Goal: Transaction & Acquisition: Purchase product/service

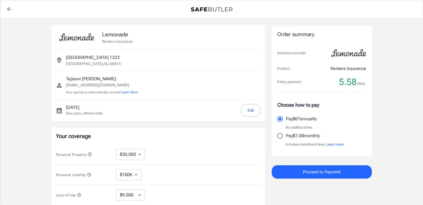
select select "30000"
select select "500"
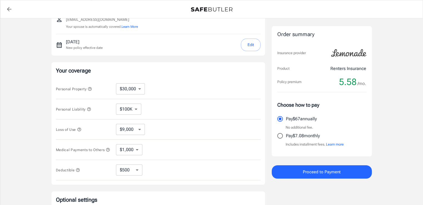
click at [88, 88] on span "Personal Property" at bounding box center [74, 89] width 36 height 4
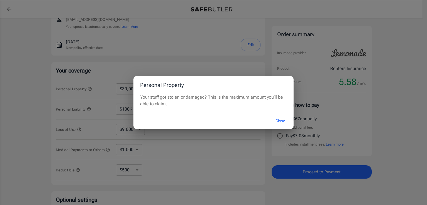
click at [38, 121] on div "Personal Property Your stuff got stolen or damaged? This is the maximum amount …" at bounding box center [213, 102] width 427 height 205
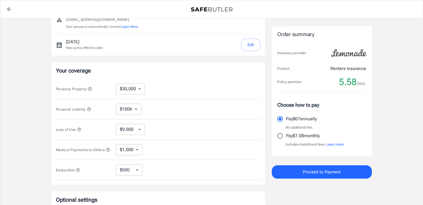
click at [91, 107] on icon "button" at bounding box center [89, 109] width 4 height 4
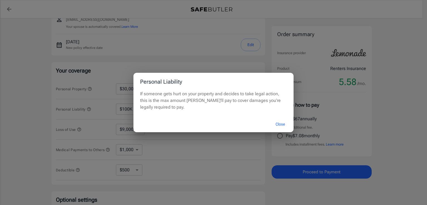
click at [48, 115] on div "Personal Liability If someone gets hurt on your property and decides to take le…" at bounding box center [213, 102] width 427 height 205
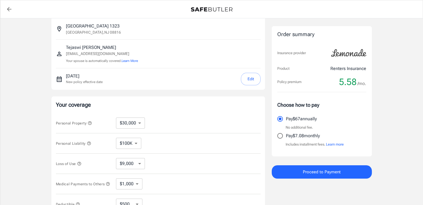
scroll to position [0, 0]
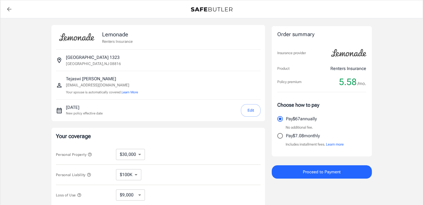
drag, startPoint x: 343, startPoint y: 53, endPoint x: 377, endPoint y: 48, distance: 34.0
click at [377, 48] on div "Lemonade Renters Insurance [STREET_ADDRESS] [PERSON_NAME] [EMAIL_ADDRESS][DOMAI…" at bounding box center [212, 166] width 334 height 296
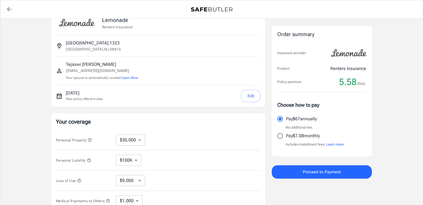
scroll to position [28, 0]
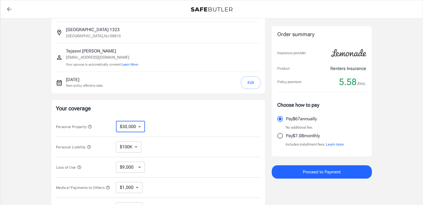
click at [129, 122] on select "$10,000 $15,000 $20,000 $25,000 $30,000 $40,000 $50,000 $100K $150K $200K $250K" at bounding box center [130, 126] width 29 height 11
select select "100000"
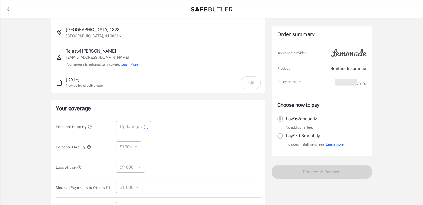
select select "100000"
select select "30000"
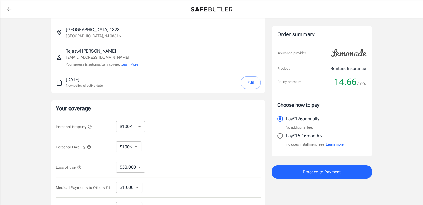
click at [88, 145] on icon "button" at bounding box center [89, 147] width 4 height 4
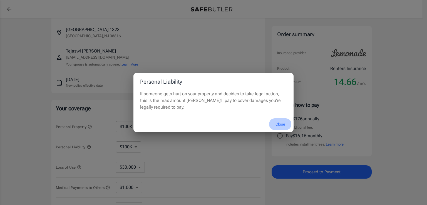
click at [279, 123] on button "Close" at bounding box center [280, 124] width 22 height 12
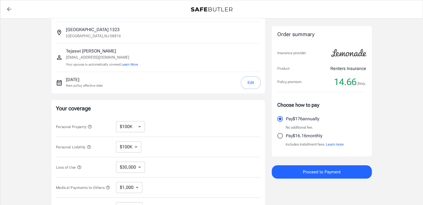
click at [91, 124] on button "Personal Property" at bounding box center [74, 126] width 36 height 7
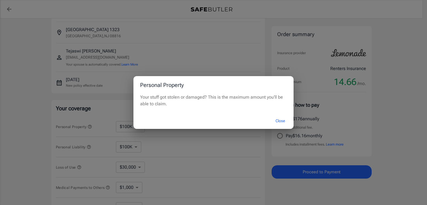
click at [104, 123] on div "Personal Property Your stuff got stolen or damaged? This is the maximum amount …" at bounding box center [213, 102] width 427 height 205
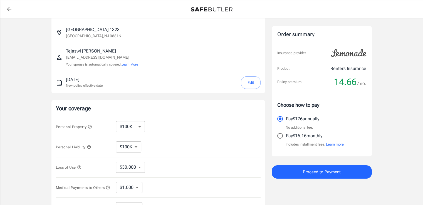
click at [126, 126] on select "$10,000 $15,000 $20,000 $25,000 $30,000 $40,000 $50,000 $100K $150K $200K $250K" at bounding box center [130, 126] width 29 height 11
select select "20000"
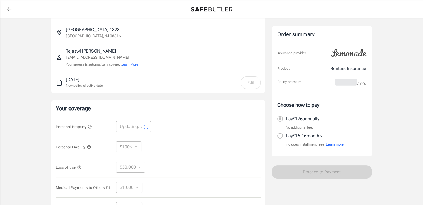
select select "20000"
select select "6000"
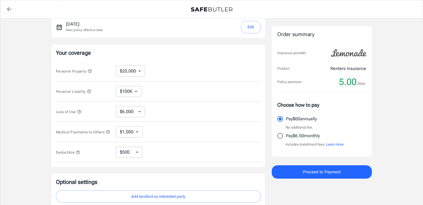
scroll to position [56, 0]
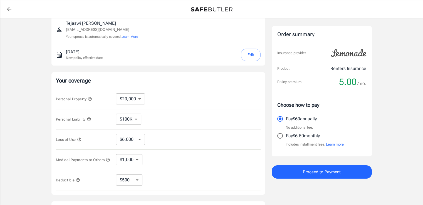
click at [128, 182] on select "$250 $500 $1,000 $2,500" at bounding box center [129, 180] width 26 height 11
select select "250"
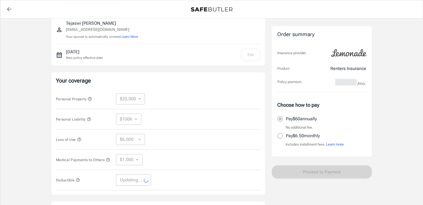
select select "250"
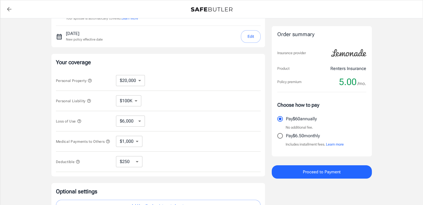
scroll to position [83, 0]
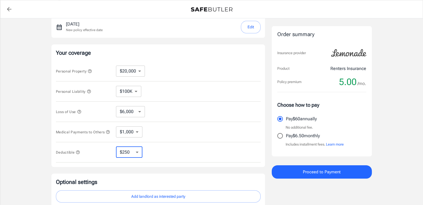
click at [133, 154] on select "$250 $500 $1,000 $2,500" at bounding box center [129, 152] width 26 height 11
click at [116, 148] on select "$250 $500 $1,000 $2,500" at bounding box center [129, 152] width 26 height 11
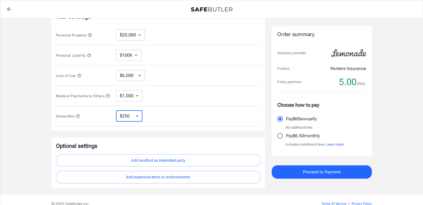
scroll to position [111, 0]
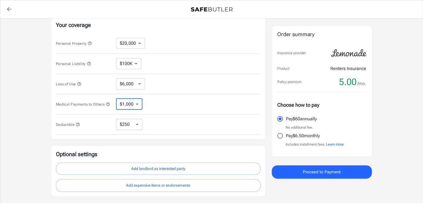
click at [133, 107] on select "$1,000 $2,000 $3,000 $4,000 $5,000" at bounding box center [129, 104] width 26 height 11
select select "2000"
click at [136, 107] on select "$1,000 $2,000 $3,000 $4,000 $5,000" at bounding box center [129, 104] width 26 height 11
click at [106, 107] on icon "button" at bounding box center [108, 104] width 4 height 4
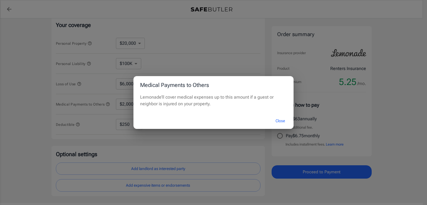
click at [39, 108] on div "Medical Payments to Others Lemonade’ll cover medical expenses up to this amount…" at bounding box center [213, 102] width 427 height 205
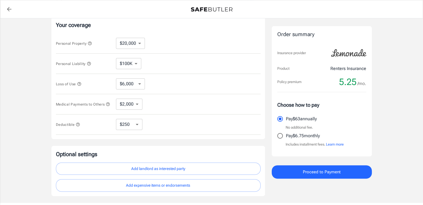
click at [81, 82] on icon "button" at bounding box center [79, 84] width 4 height 4
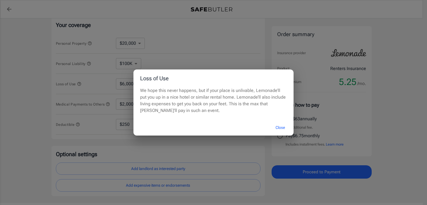
drag, startPoint x: 242, startPoint y: 43, endPoint x: 183, endPoint y: 91, distance: 76.6
click at [243, 43] on div "Loss of Use We hope this never happens, but if your place is unlivable, Lemonad…" at bounding box center [213, 102] width 427 height 205
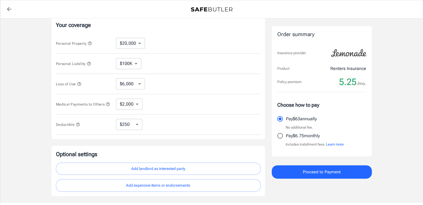
click at [137, 83] on select "$6,000 $9,000 $15,000 $24,000 $36,000 $54,000 $81,000 $120K $177K $198K" at bounding box center [130, 83] width 29 height 11
click at [15, 104] on div "Lemonade Renters Insurance [STREET_ADDRESS] [PERSON_NAME] [EMAIL_ADDRESS][DOMAI…" at bounding box center [211, 55] width 423 height 296
click at [130, 105] on select "$1,000 $2,000 $3,000 $4,000 $5,000" at bounding box center [129, 104] width 26 height 11
click at [18, 104] on div "Lemonade Renters Insurance [STREET_ADDRESS] [PERSON_NAME] [EMAIL_ADDRESS][DOMAI…" at bounding box center [211, 55] width 423 height 296
click at [129, 102] on select "$1,000 $2,000 $3,000 $4,000 $5,000" at bounding box center [129, 104] width 26 height 11
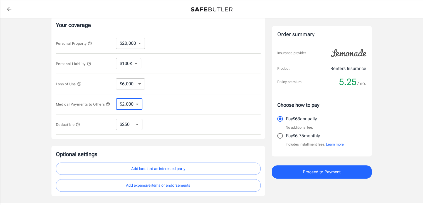
select select "1000"
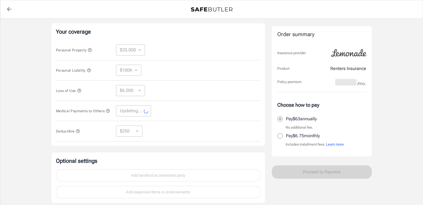
scroll to position [56, 0]
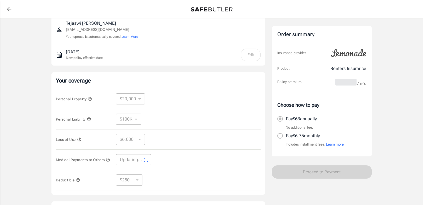
select select "1000"
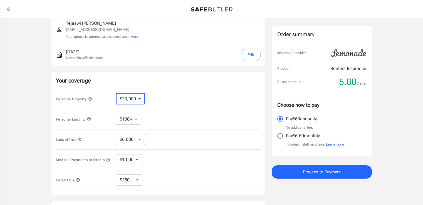
click at [135, 99] on select "$10,000 $15,000 $20,000 $25,000 $30,000 $40,000 $50,000 $100K $150K $200K $250K" at bounding box center [130, 98] width 29 height 11
select select "30000"
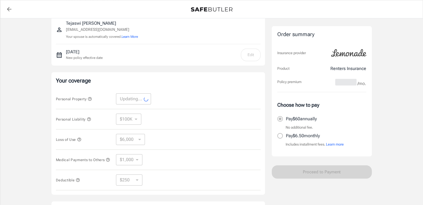
select select "30000"
select select "9000"
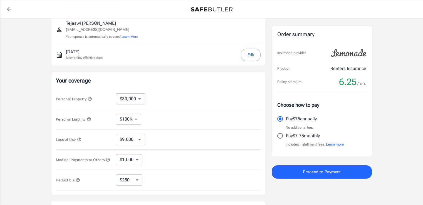
click at [88, 100] on span "Personal Property" at bounding box center [74, 99] width 36 height 4
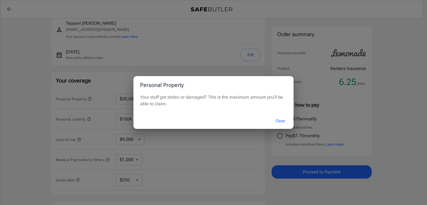
click at [86, 130] on div "Personal Property Your stuff got stolen or damaged? This is the maximum amount …" at bounding box center [213, 102] width 427 height 205
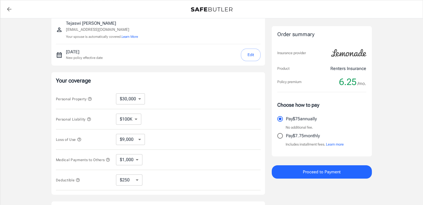
click at [79, 138] on icon "button" at bounding box center [79, 140] width 4 height 4
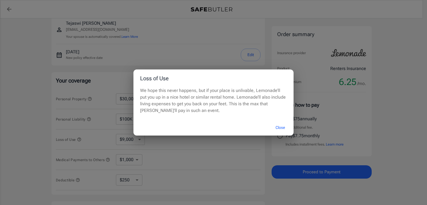
click at [79, 138] on div "Loss of Use We hope this never happens, but if your place is unlivable, Lemonad…" at bounding box center [213, 102] width 427 height 205
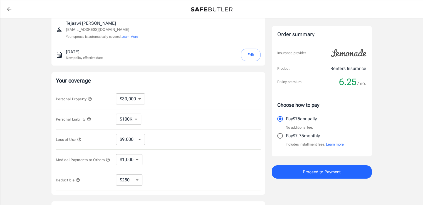
click at [86, 118] on span "Personal Liability" at bounding box center [73, 119] width 35 height 4
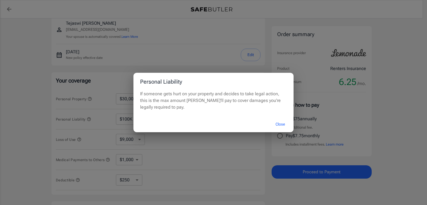
click at [81, 146] on div "Personal Liability If someone gets hurt on your property and decides to take le…" at bounding box center [213, 102] width 427 height 205
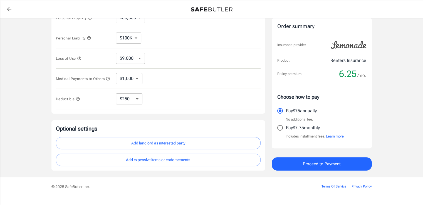
scroll to position [139, 0]
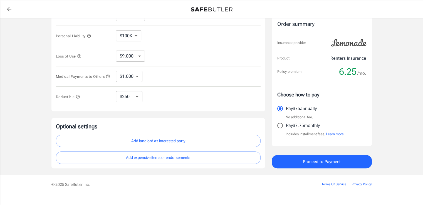
click at [403, 61] on div "Lemonade Renters Insurance [STREET_ADDRESS] [PERSON_NAME] [EMAIL_ADDRESS][DOMAI…" at bounding box center [211, 27] width 423 height 296
click at [296, 161] on button "Proceed to Payment" at bounding box center [322, 161] width 100 height 13
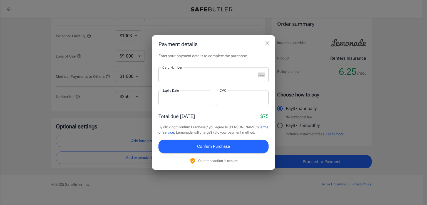
click at [384, 88] on div "Payment details Enter your payment details to complete the purchase. Card Numbe…" at bounding box center [213, 102] width 427 height 205
click at [270, 43] on icon "close" at bounding box center [267, 43] width 7 height 7
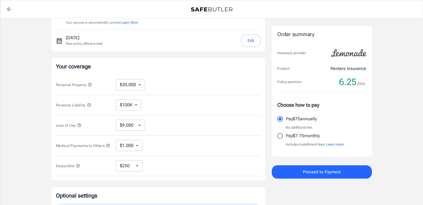
scroll to position [83, 0]
